Goal: Information Seeking & Learning: Find specific fact

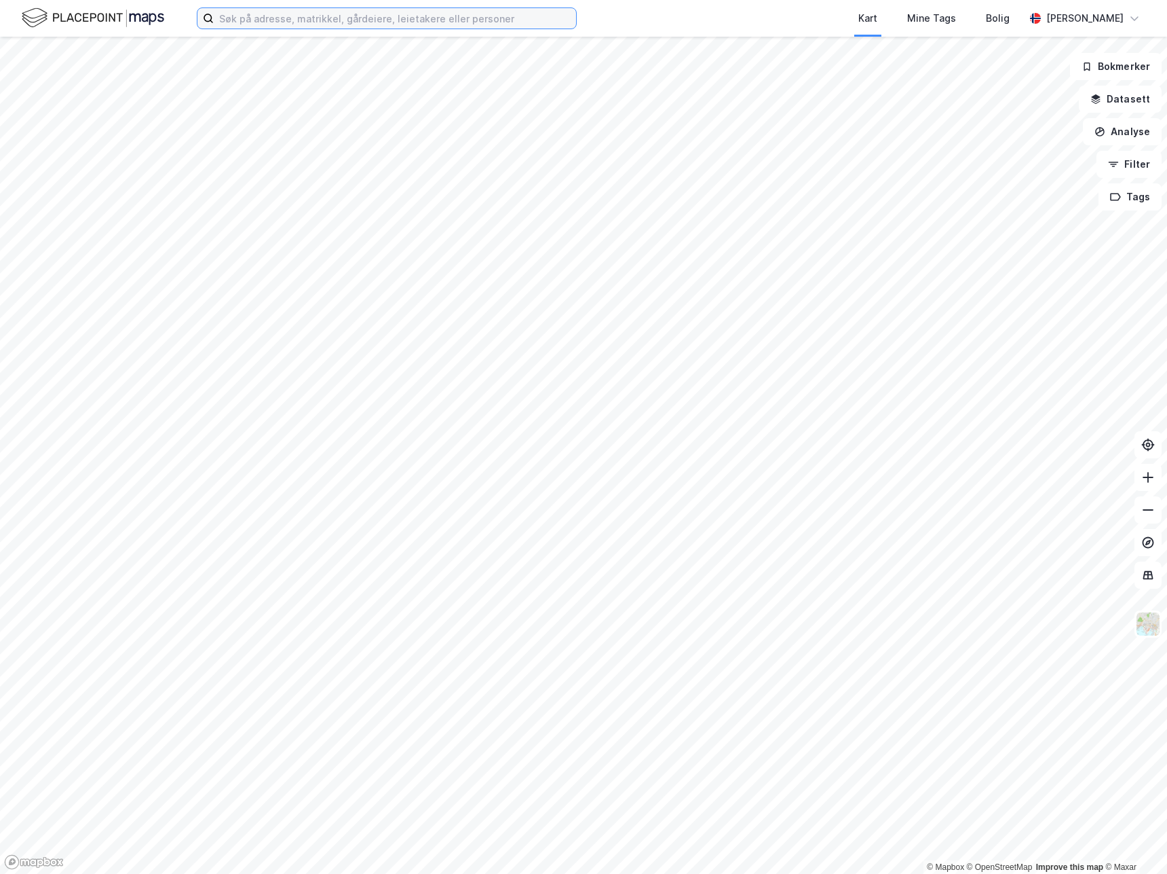
click at [443, 23] on input at bounding box center [395, 18] width 362 height 20
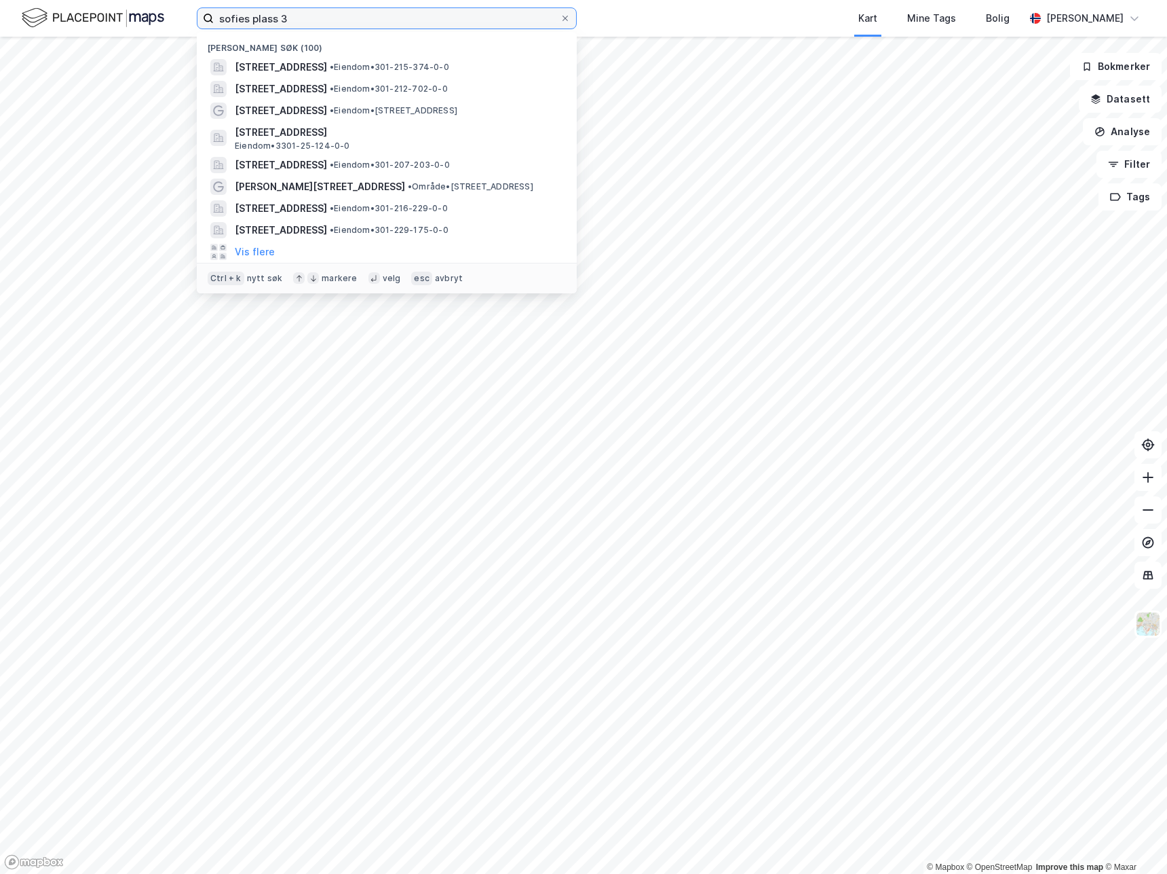
type input "sofies plass 3"
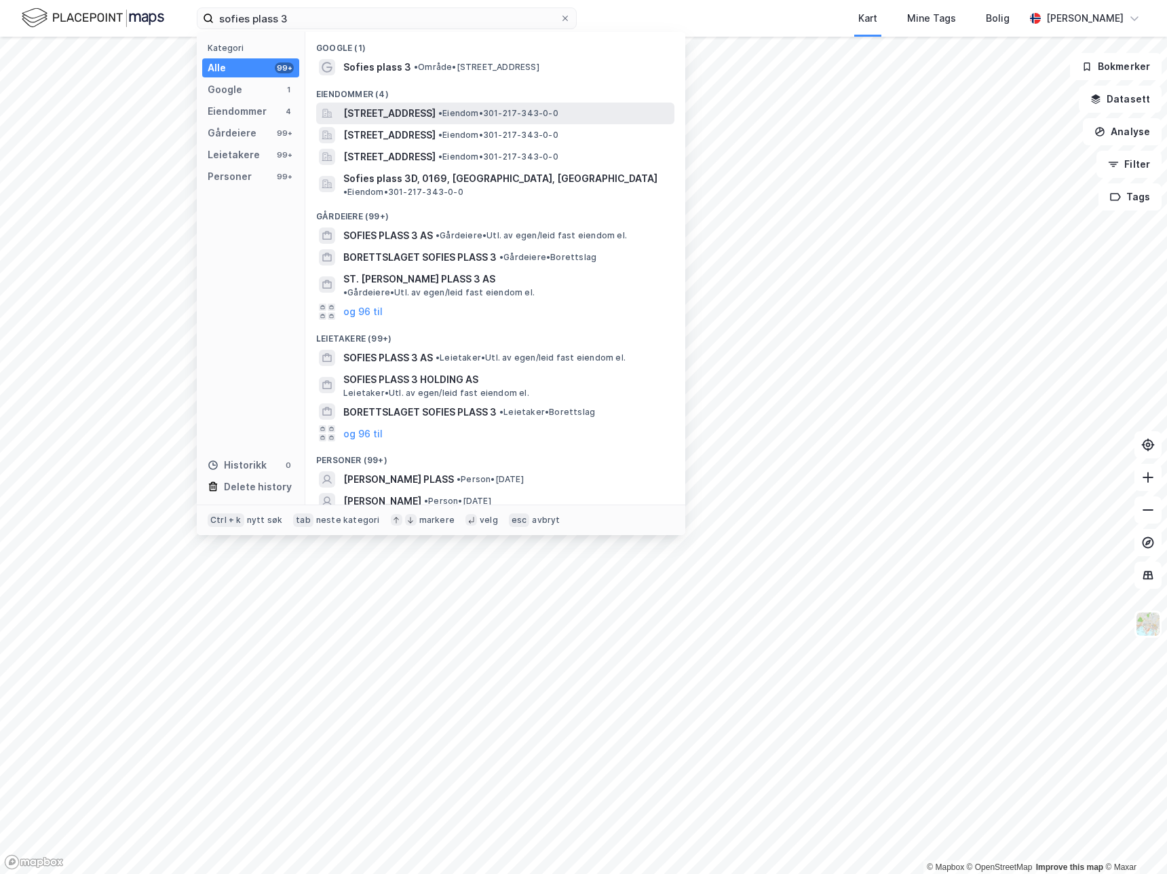
click at [430, 112] on span "[STREET_ADDRESS]" at bounding box center [389, 113] width 92 height 16
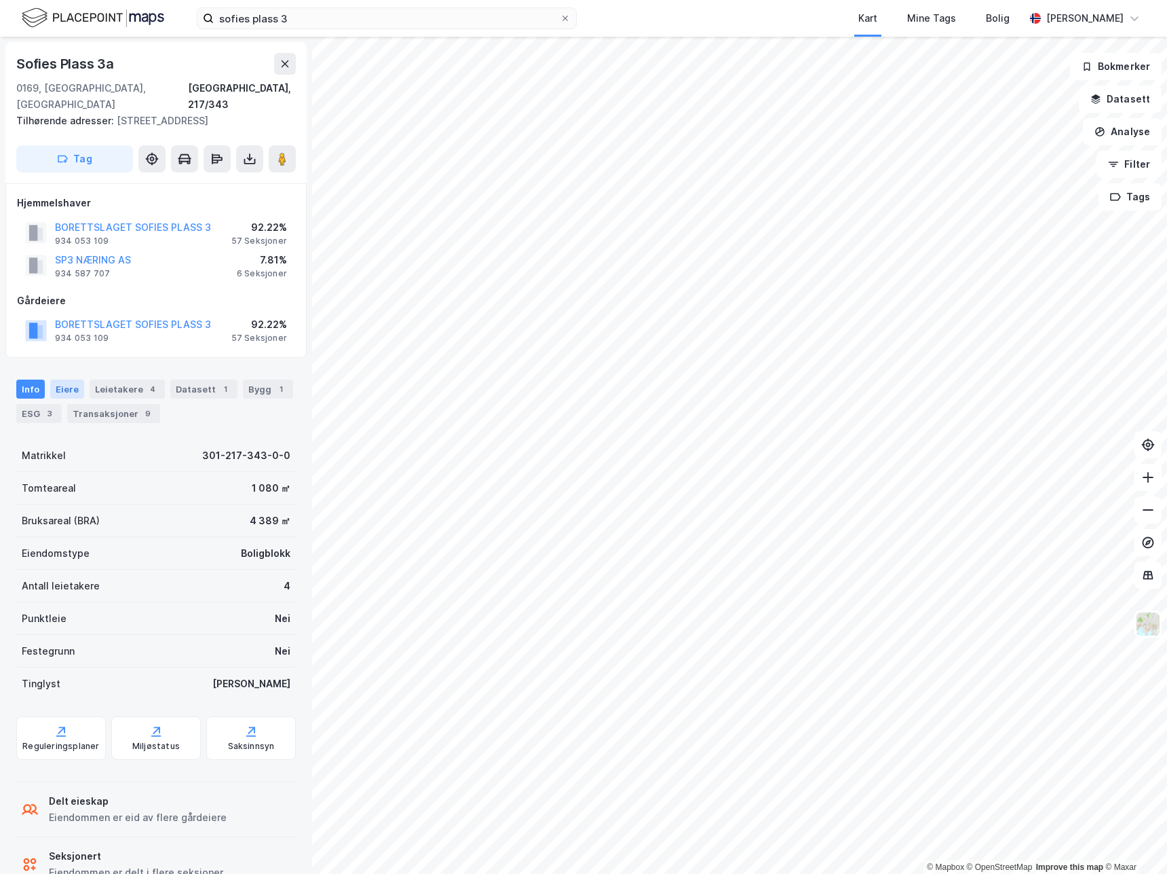
click at [72, 391] on div "Eiere" at bounding box center [67, 388] width 34 height 19
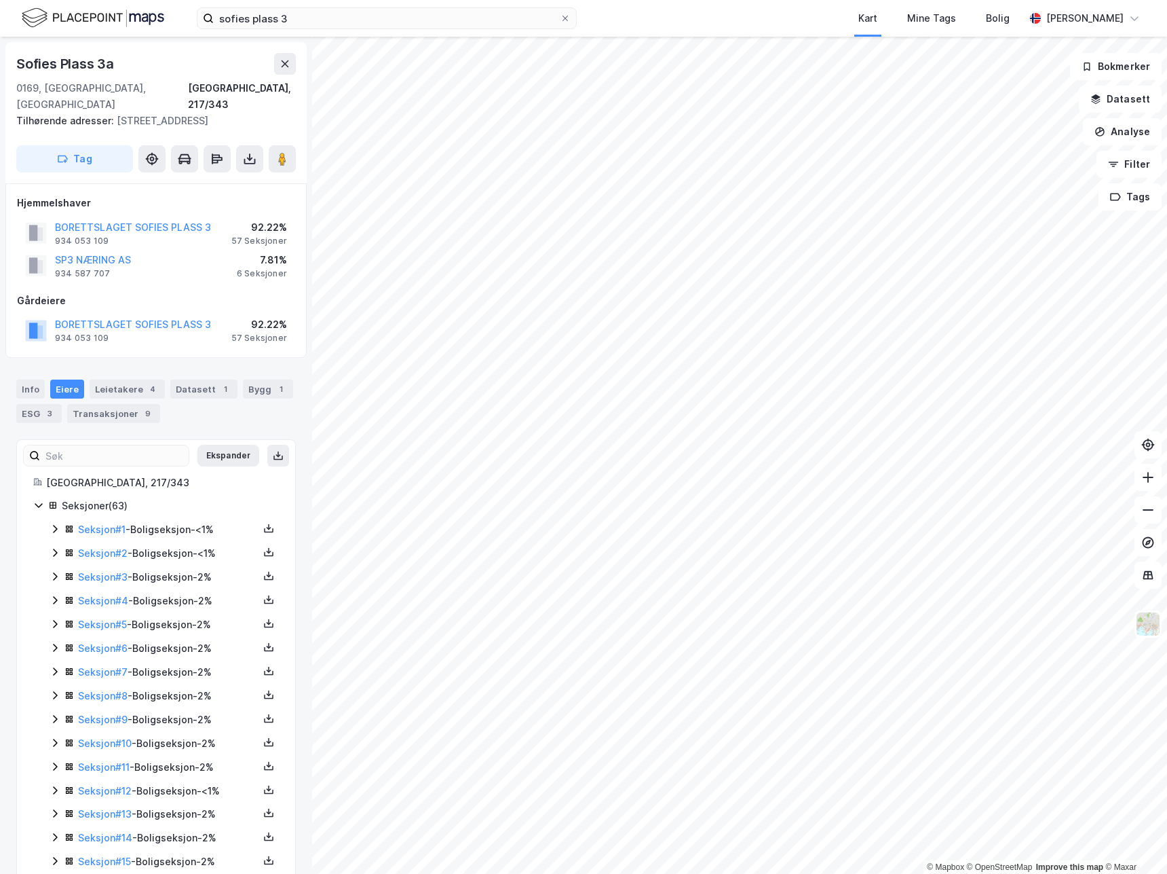
click at [178, 533] on div "Seksjon # 1 - Boligseksjon - <1%" at bounding box center [168, 529] width 181 height 16
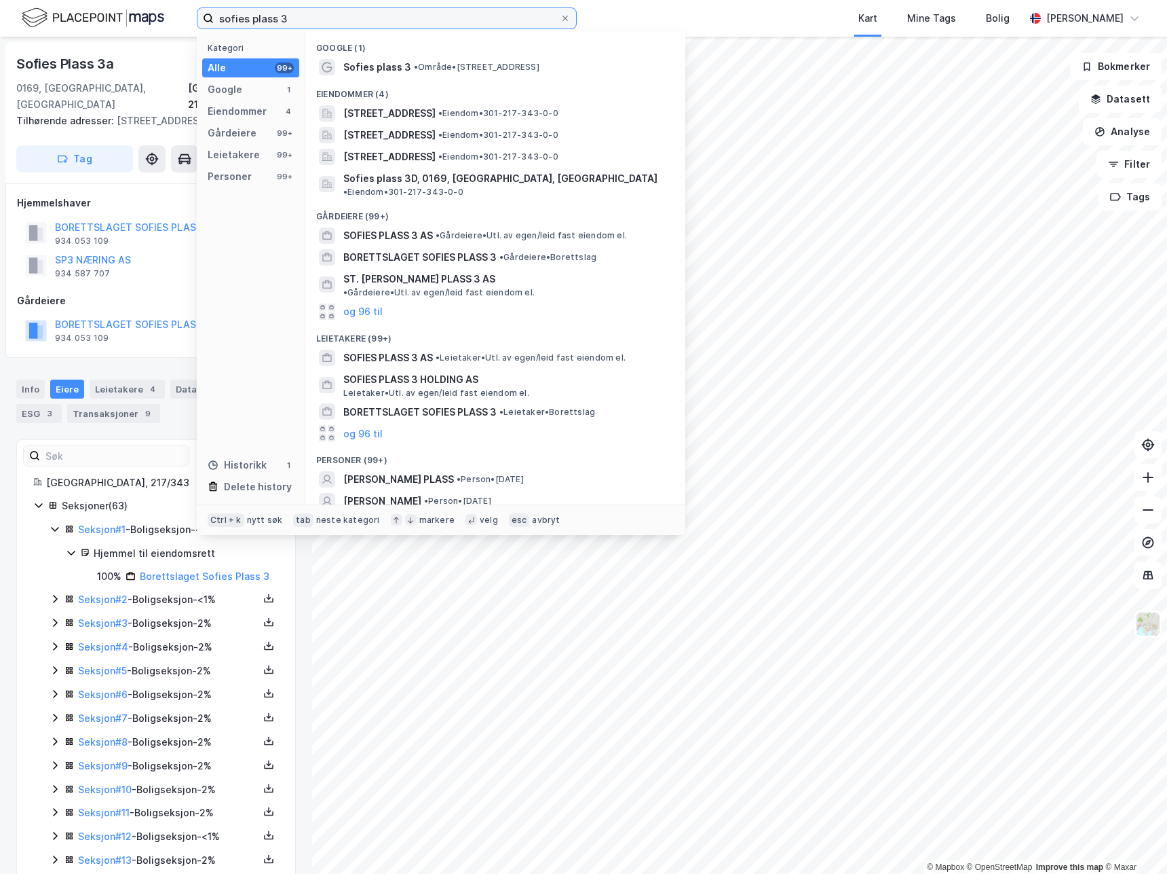
click at [307, 18] on input "sofies plass 3" at bounding box center [387, 18] width 346 height 20
